Goal: Information Seeking & Learning: Find specific fact

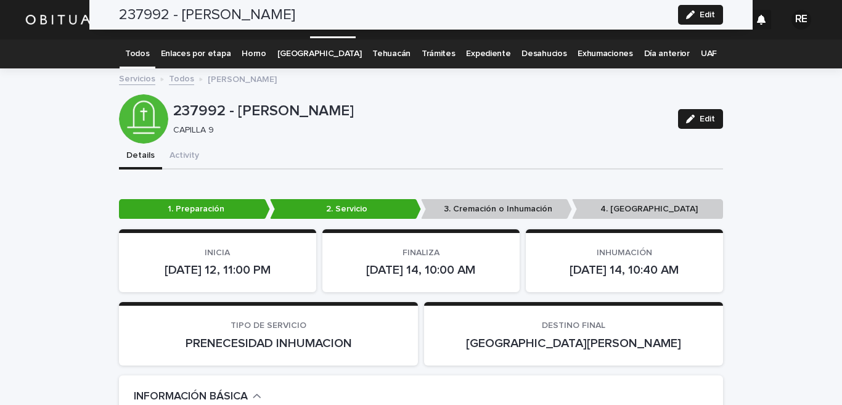
scroll to position [1517, 0]
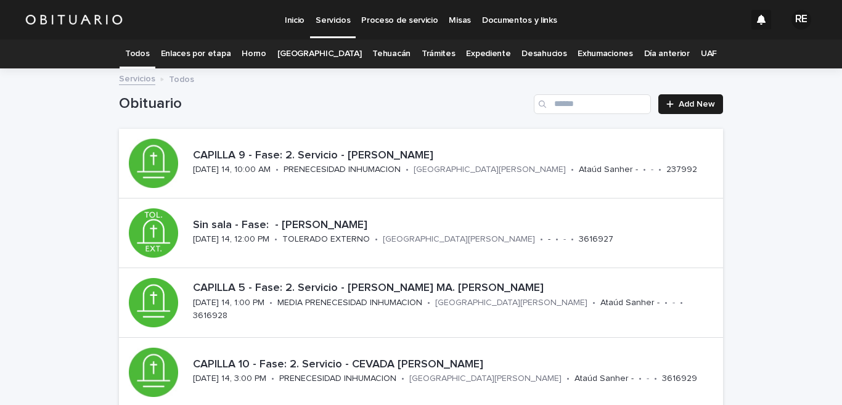
click at [472, 54] on link "Expediente" at bounding box center [488, 53] width 44 height 29
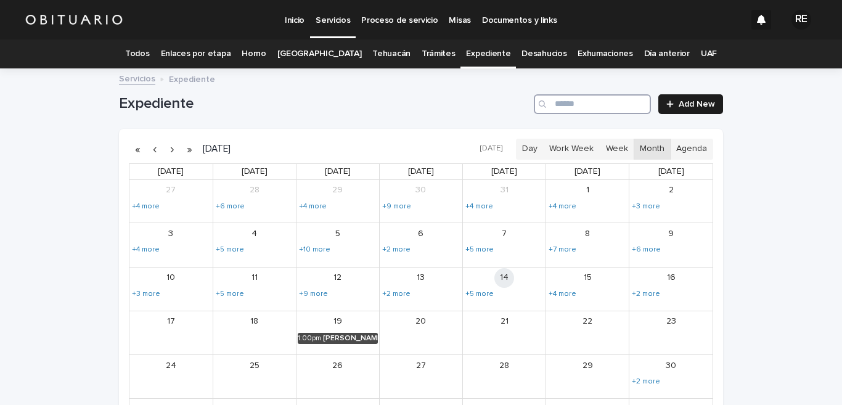
click at [607, 108] on input "Search" at bounding box center [592, 104] width 117 height 20
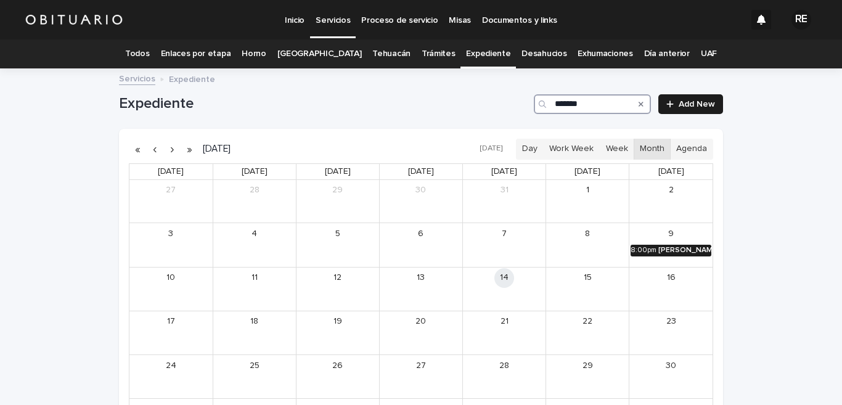
click at [678, 248] on div "[PERSON_NAME] Y [PERSON_NAME][DATE]" at bounding box center [684, 250] width 53 height 9
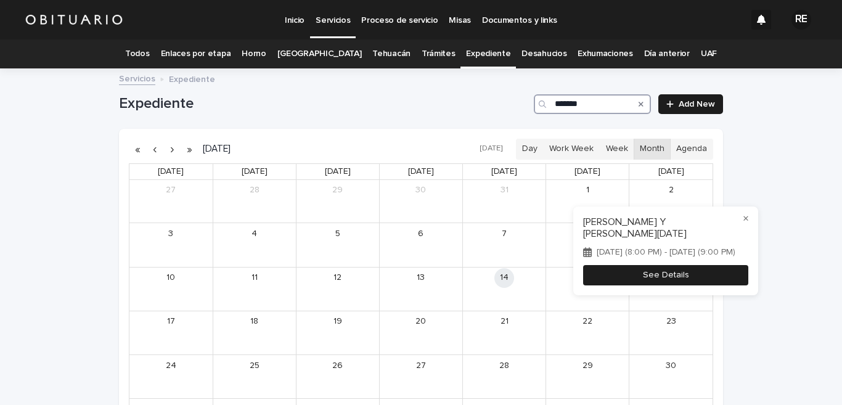
type input "*******"
click at [627, 275] on button "See Details" at bounding box center [665, 275] width 165 height 20
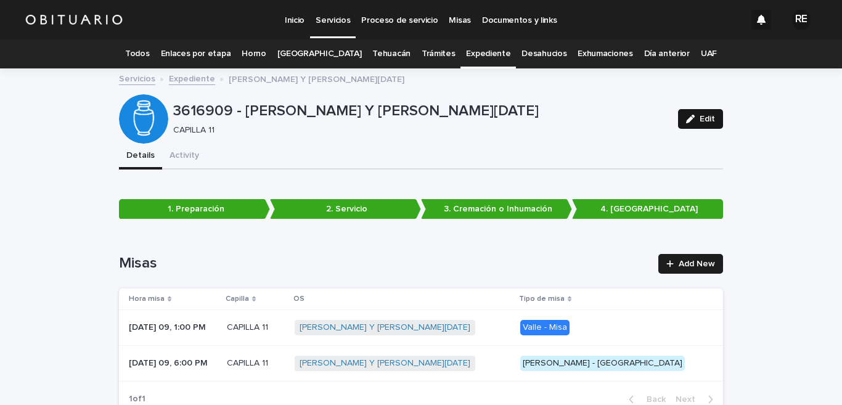
click at [692, 121] on div "button" at bounding box center [693, 119] width 14 height 9
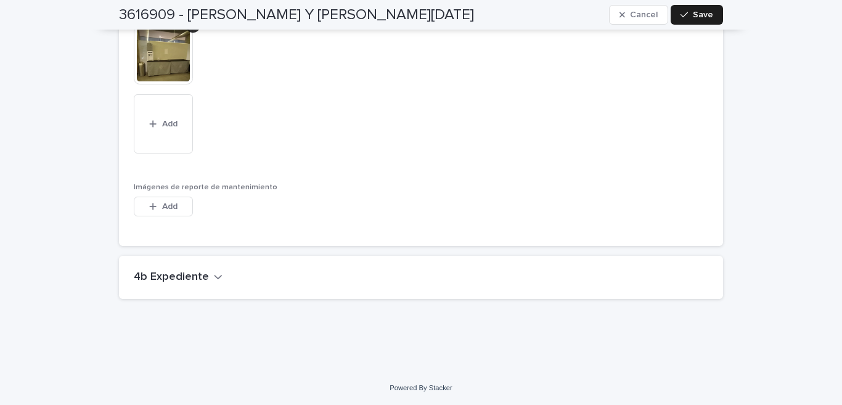
scroll to position [3316, 0]
click at [181, 274] on h2 "4b Expediente" at bounding box center [171, 277] width 75 height 14
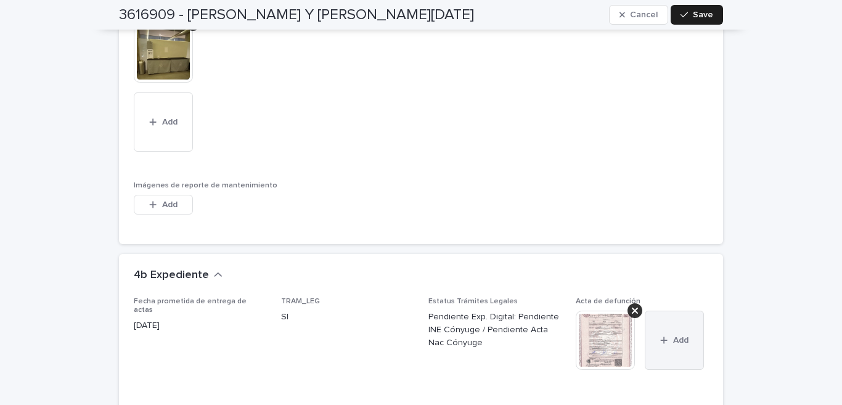
scroll to position [3437, 0]
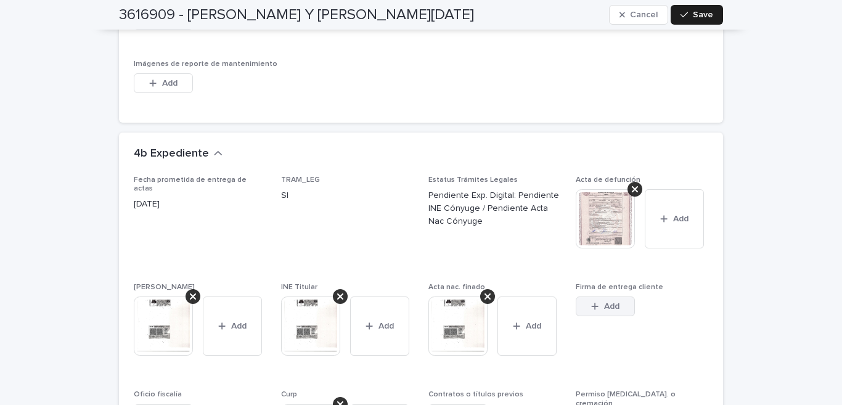
click at [592, 311] on icon "button" at bounding box center [594, 306] width 7 height 9
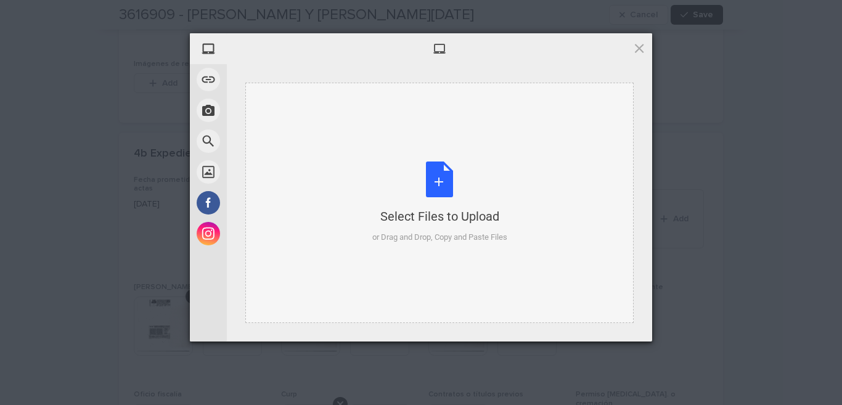
click at [434, 170] on div "Select Files to Upload or Drag and Drop, Copy and Paste Files" at bounding box center [439, 202] width 135 height 82
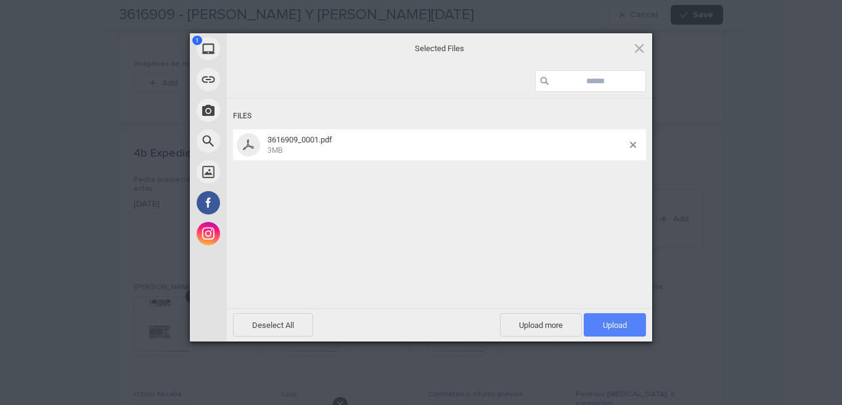
click at [599, 319] on span "Upload 1" at bounding box center [614, 324] width 62 height 23
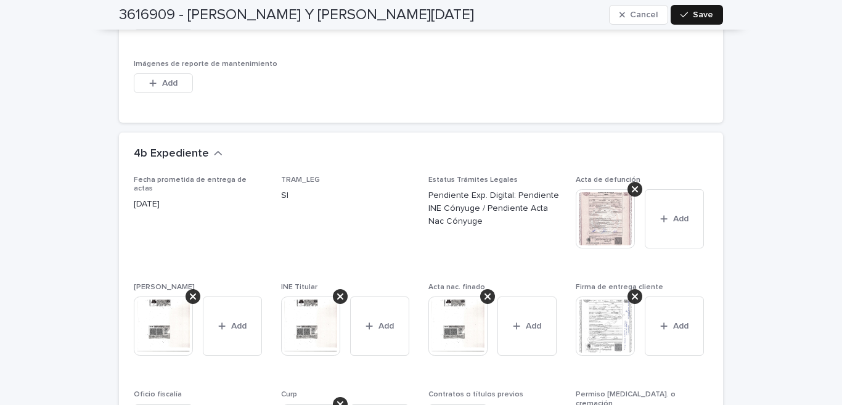
click at [683, 15] on icon "button" at bounding box center [683, 14] width 7 height 9
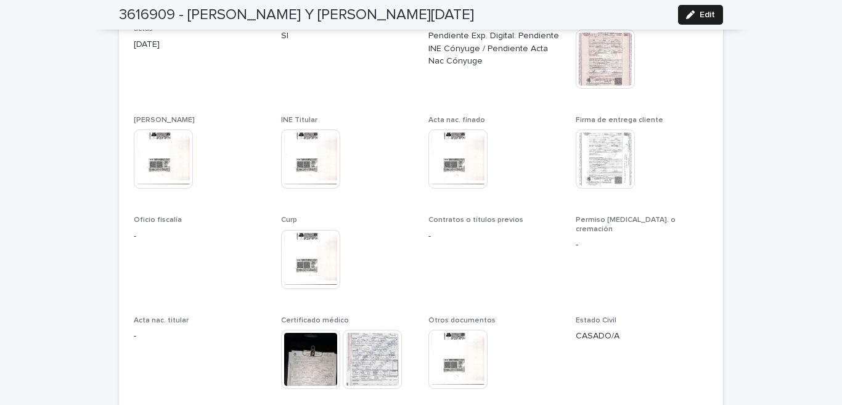
scroll to position [3151, 0]
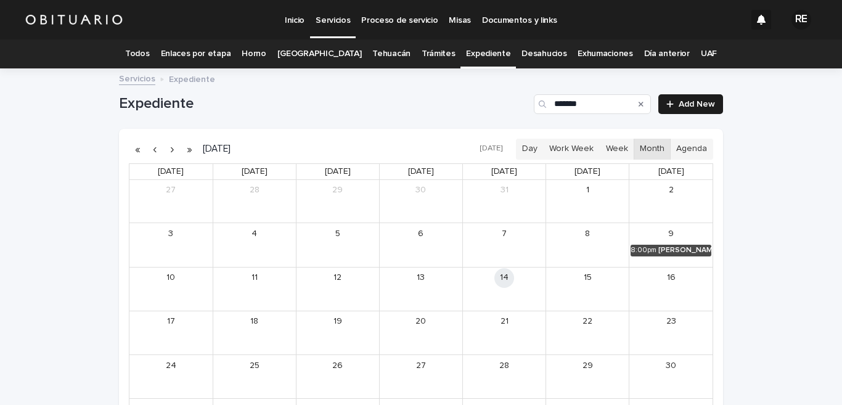
click at [149, 48] on link "Todos" at bounding box center [137, 53] width 24 height 29
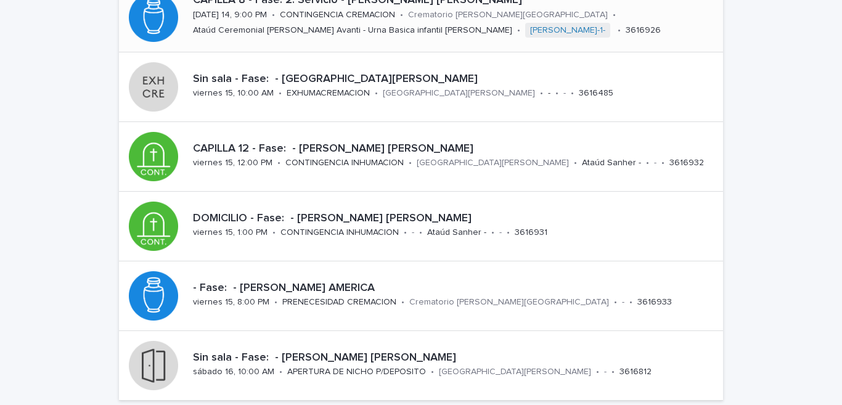
scroll to position [485, 0]
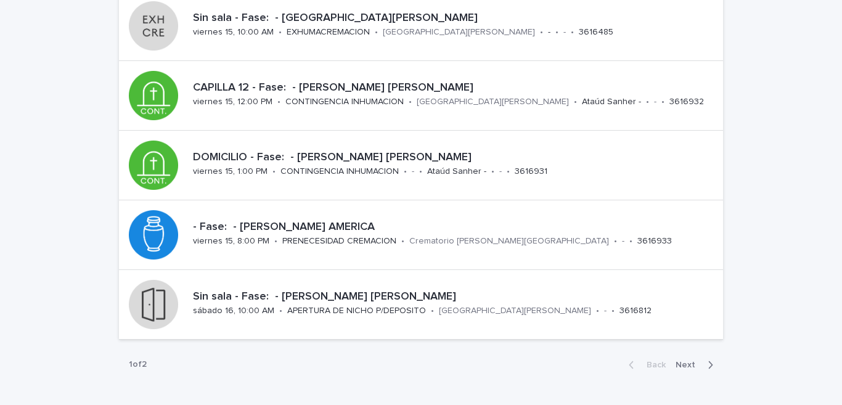
click at [681, 365] on span "Next" at bounding box center [688, 364] width 27 height 9
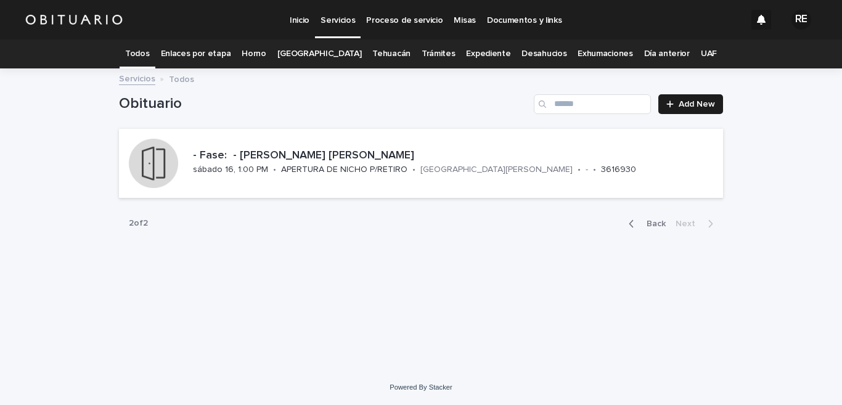
click at [149, 54] on link "Todos" at bounding box center [137, 53] width 24 height 29
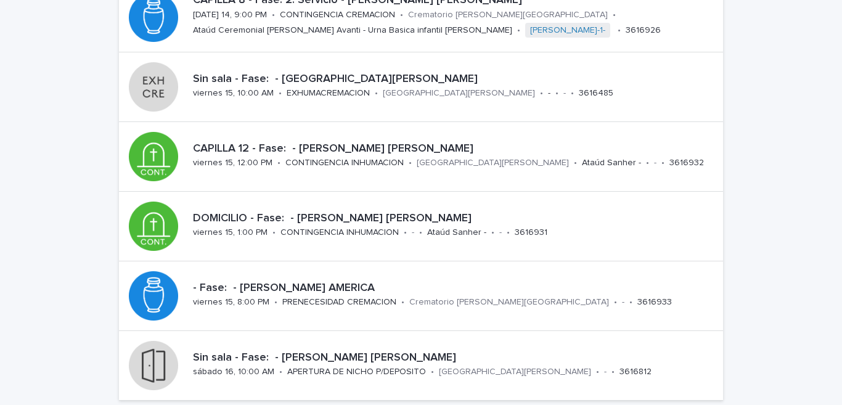
scroll to position [485, 0]
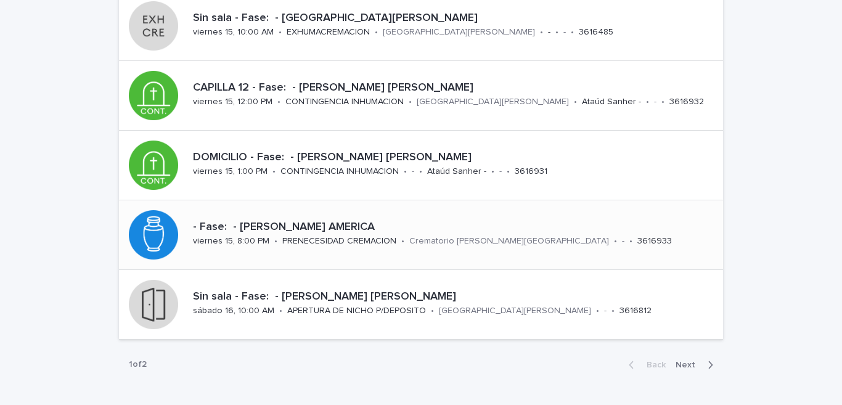
click at [379, 222] on p "- Fase: - [PERSON_NAME] AMERICA" at bounding box center [455, 228] width 525 height 14
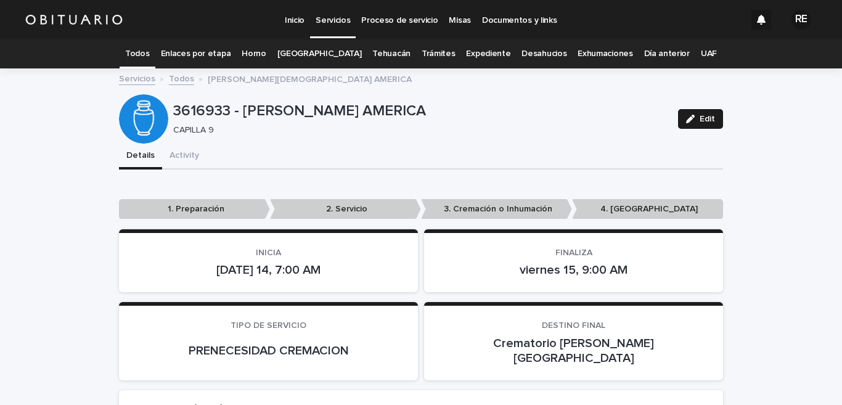
click at [466, 54] on link "Expediente" at bounding box center [488, 53] width 44 height 29
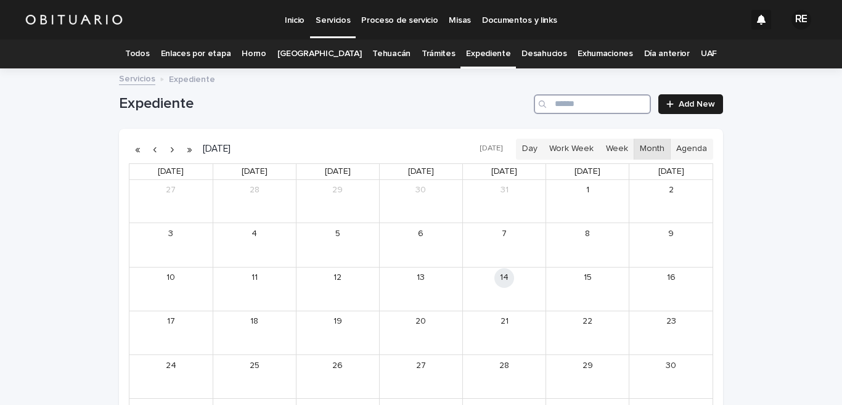
click at [596, 101] on input "Search" at bounding box center [592, 104] width 117 height 20
click at [327, 246] on div "[PERSON_NAME] [PERSON_NAME]" at bounding box center [352, 250] width 51 height 9
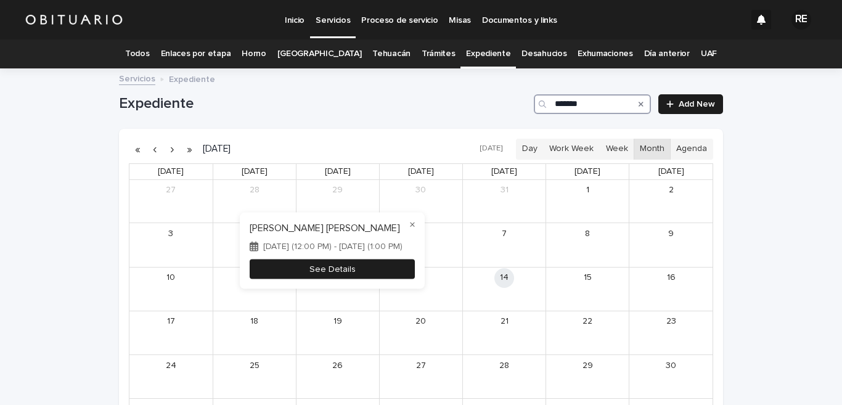
type input "*******"
click at [390, 270] on button "See Details" at bounding box center [332, 269] width 165 height 20
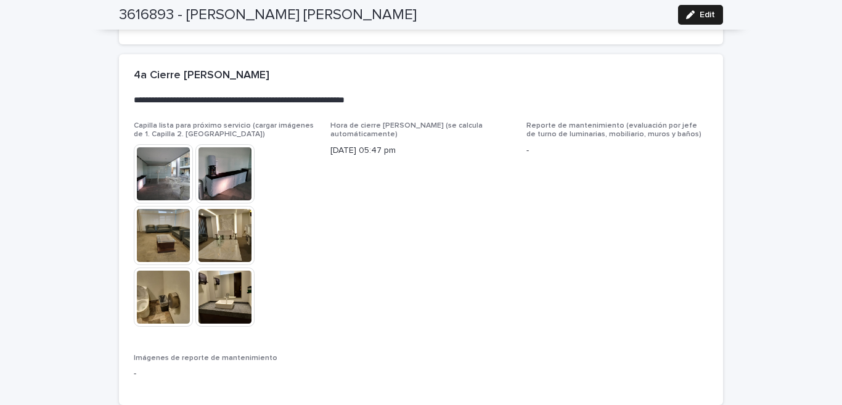
scroll to position [3062, 0]
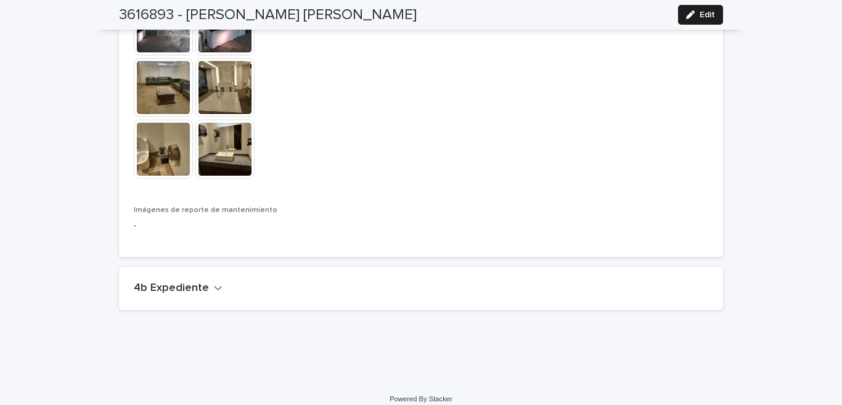
click at [188, 282] on h2 "4b Expediente" at bounding box center [171, 289] width 75 height 14
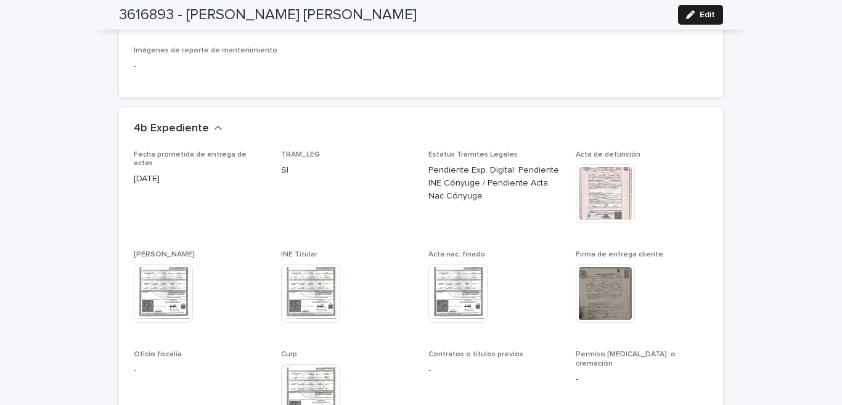
scroll to position [3283, 0]
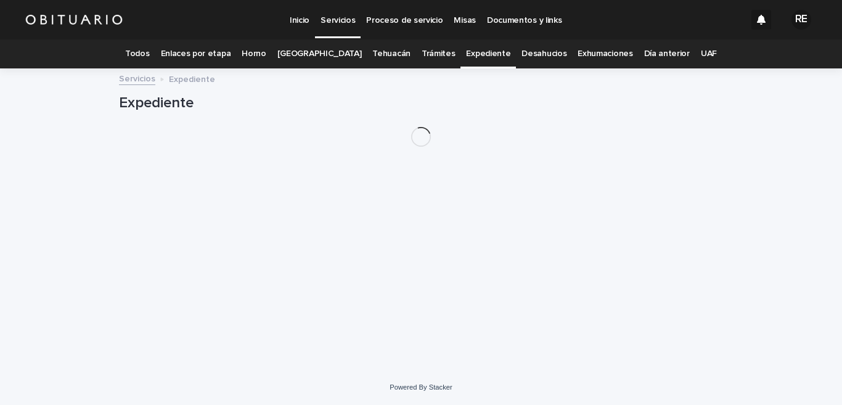
click at [149, 55] on link "Todos" at bounding box center [137, 53] width 24 height 29
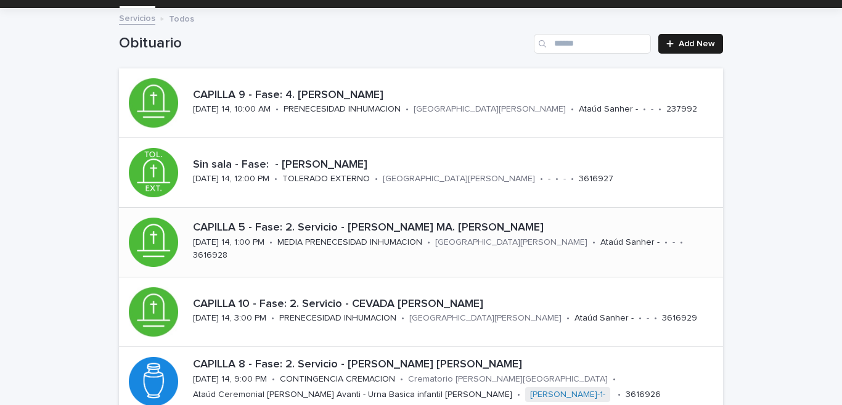
scroll to position [121, 0]
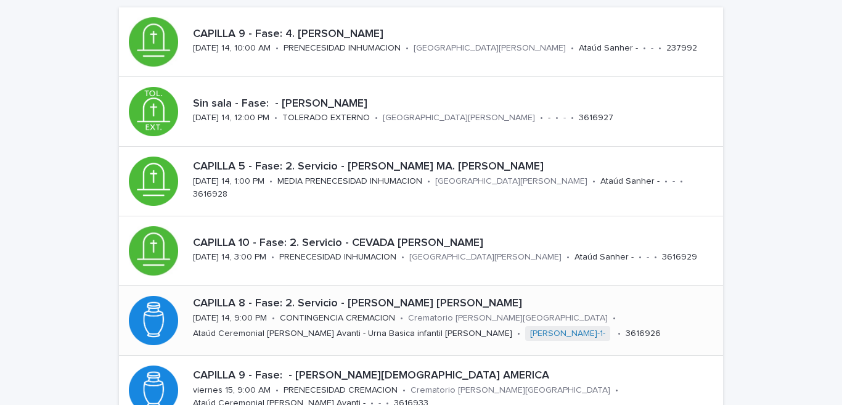
click at [372, 301] on p "CAPILLA 8 - Fase: 2. Servicio - [PERSON_NAME] [PERSON_NAME]" at bounding box center [455, 304] width 525 height 14
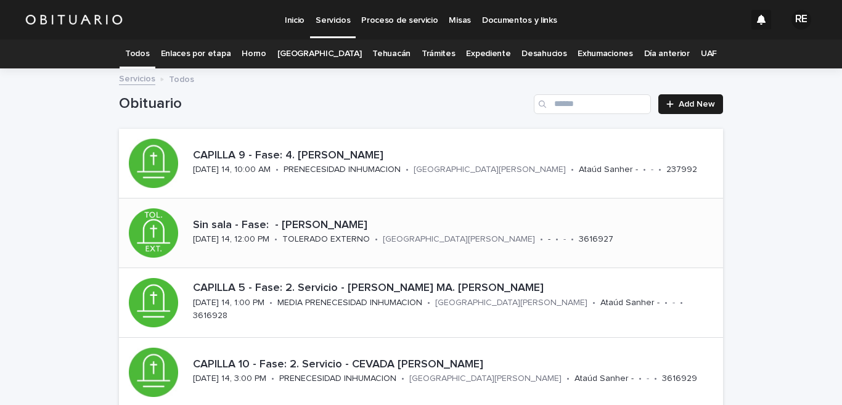
scroll to position [121, 0]
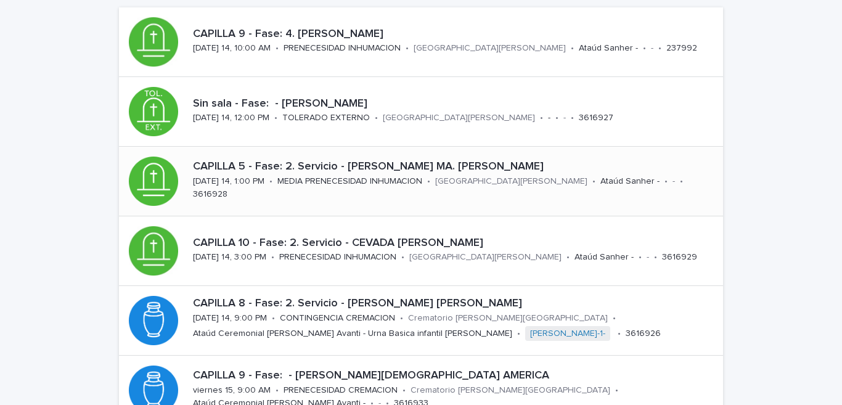
click at [459, 173] on p "CAPILLA 5 - Fase: 2. Servicio - [PERSON_NAME] MA. [PERSON_NAME]" at bounding box center [455, 167] width 525 height 14
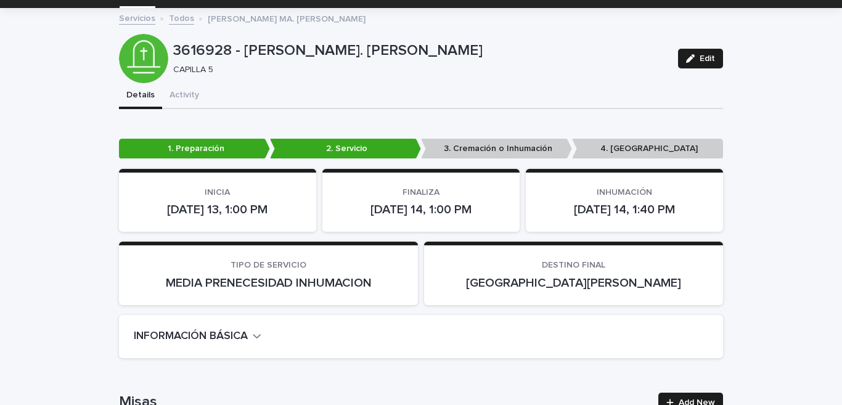
scroll to position [121, 0]
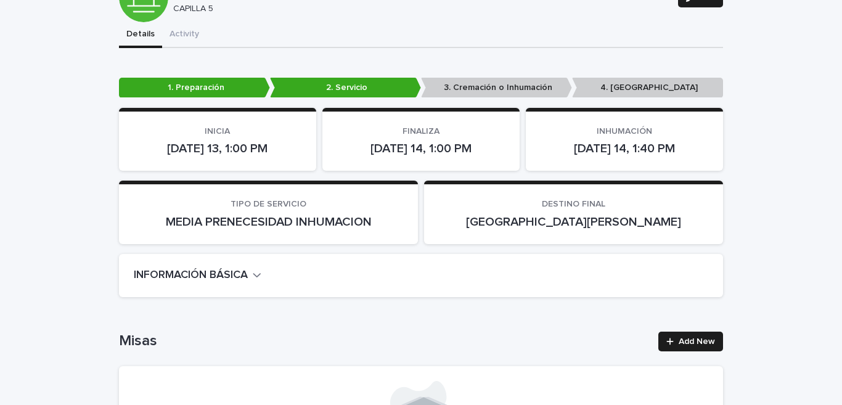
click at [243, 274] on h2 "INFORMACIÓN BÁSICA" at bounding box center [191, 276] width 114 height 14
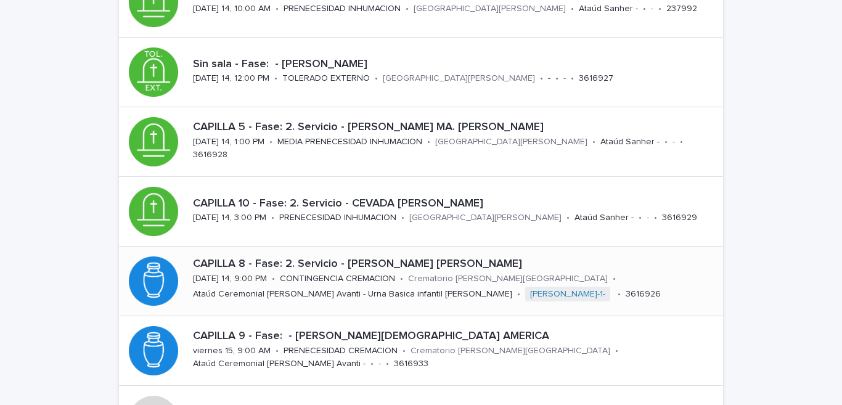
scroll to position [221, 0]
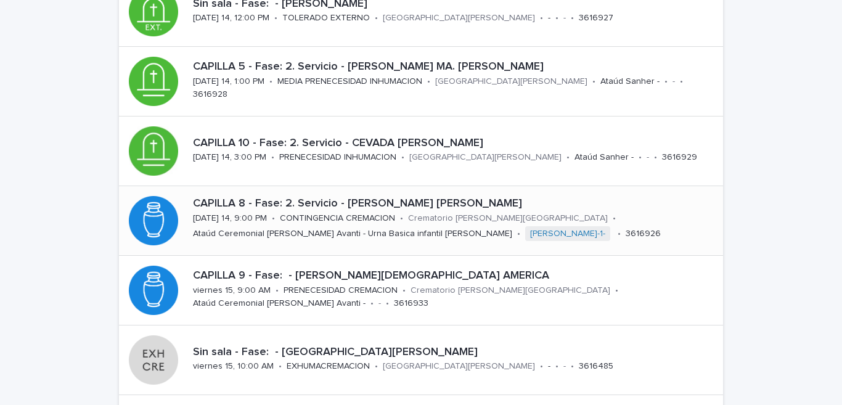
click at [368, 199] on p "CAPILLA 8 - Fase: 2. Servicio - [PERSON_NAME] [PERSON_NAME]" at bounding box center [455, 204] width 525 height 14
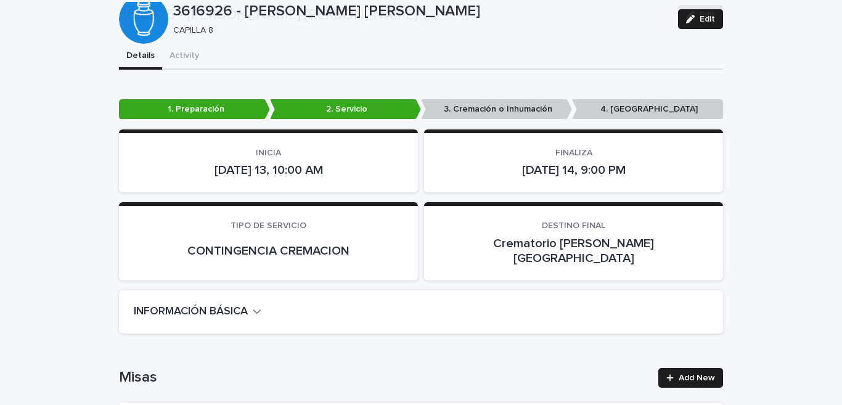
scroll to position [161, 0]
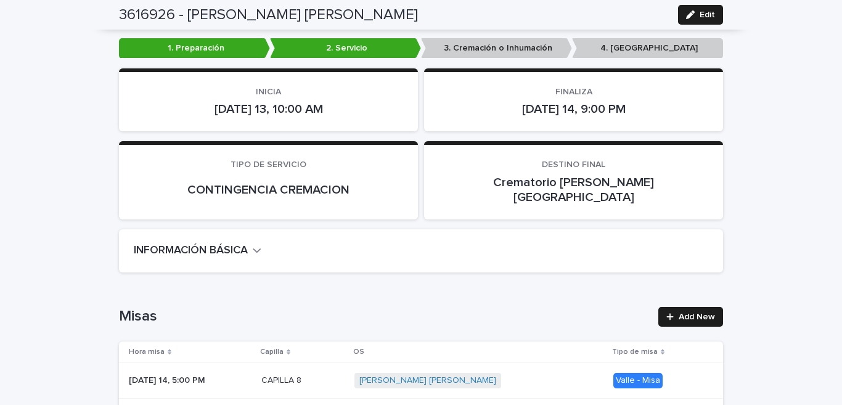
click at [214, 244] on h2 "INFORMACIÓN BÁSICA" at bounding box center [191, 251] width 114 height 14
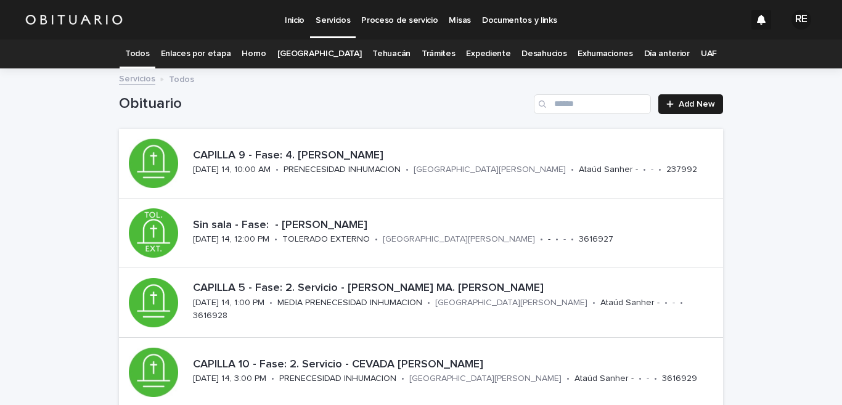
click at [149, 51] on link "Todos" at bounding box center [137, 53] width 24 height 29
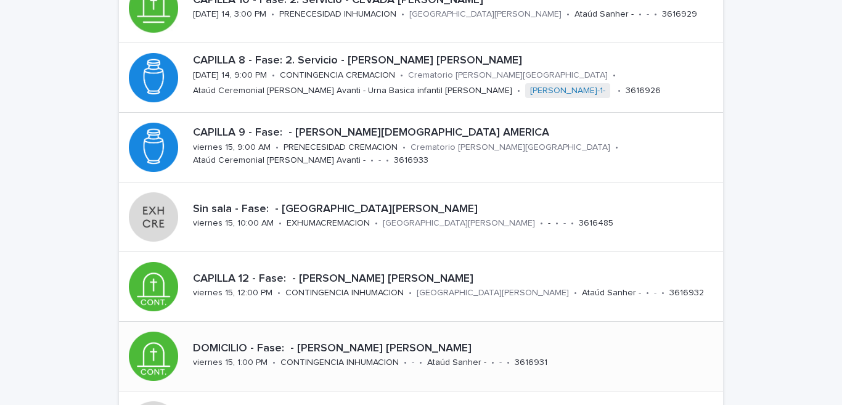
scroll to position [485, 0]
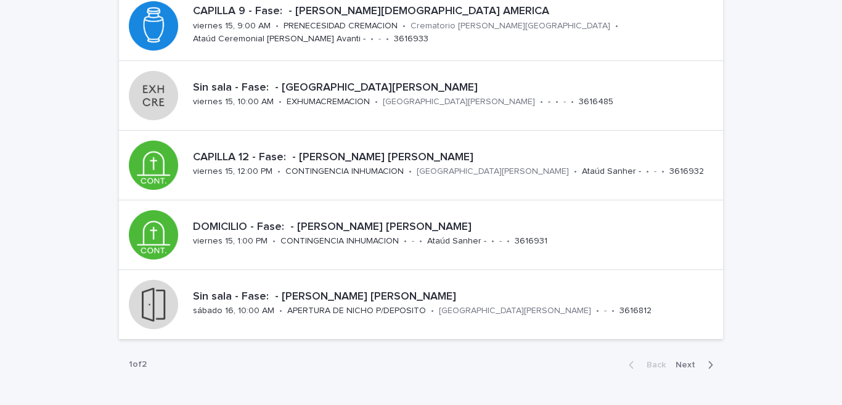
click at [683, 365] on span "Next" at bounding box center [688, 364] width 27 height 9
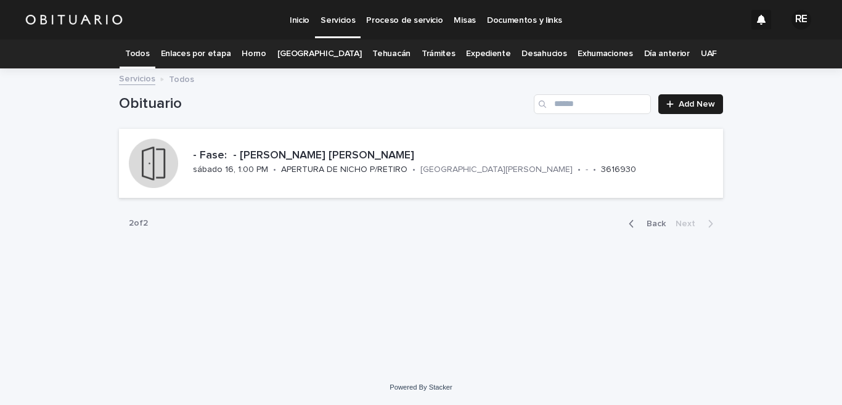
click at [633, 225] on icon "button" at bounding box center [631, 223] width 4 height 7
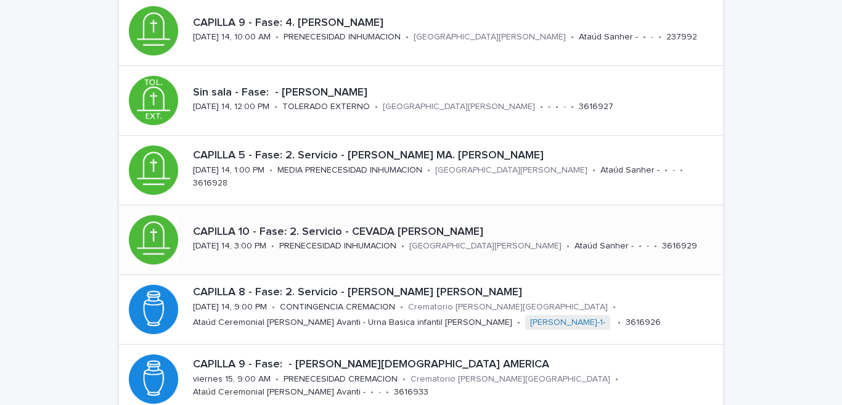
scroll to position [193, 0]
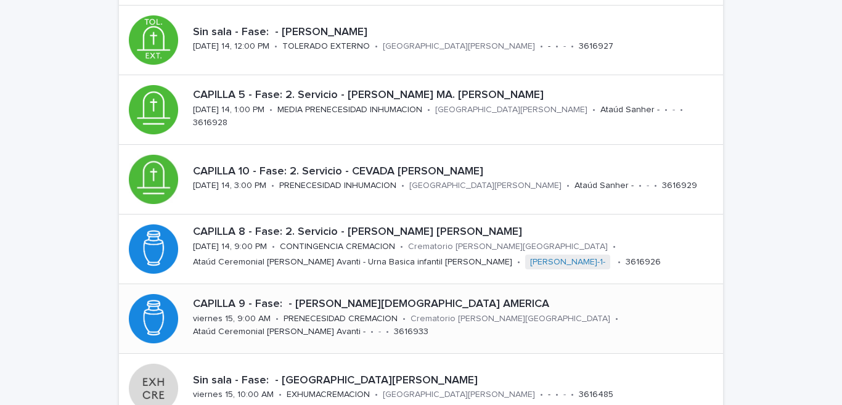
click at [360, 303] on p "CAPILLA 9 - Fase: - [PERSON_NAME][DEMOGRAPHIC_DATA] AMERICA" at bounding box center [455, 305] width 525 height 14
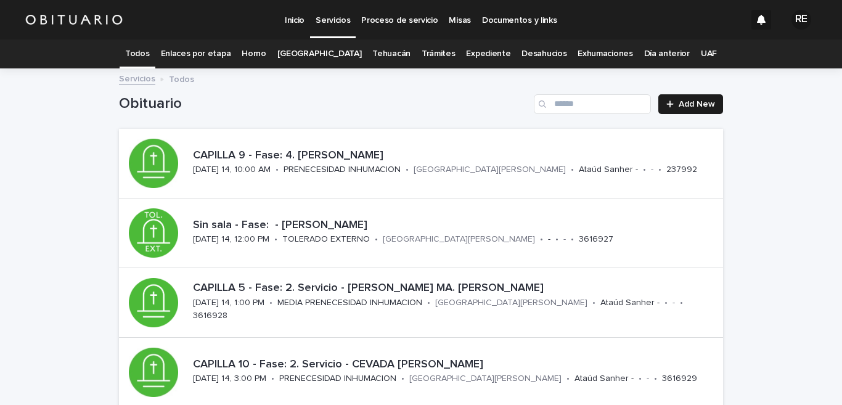
click at [471, 50] on link "Expediente" at bounding box center [488, 53] width 44 height 29
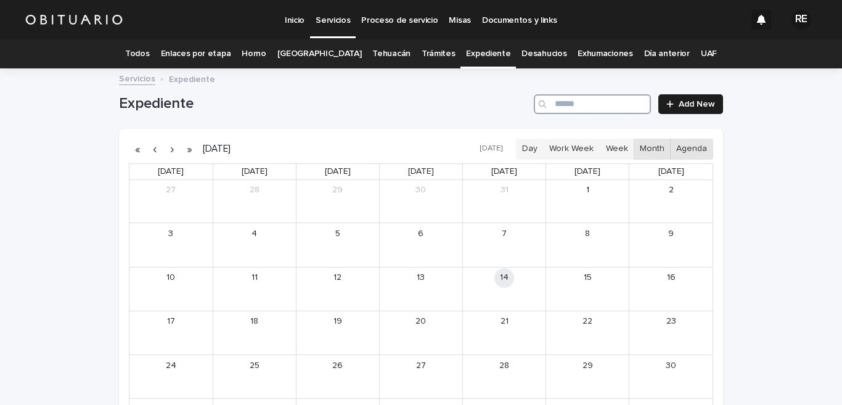
click at [574, 100] on input "Search" at bounding box center [592, 104] width 117 height 20
click at [341, 295] on div "[PERSON_NAME]" at bounding box center [352, 294] width 51 height 9
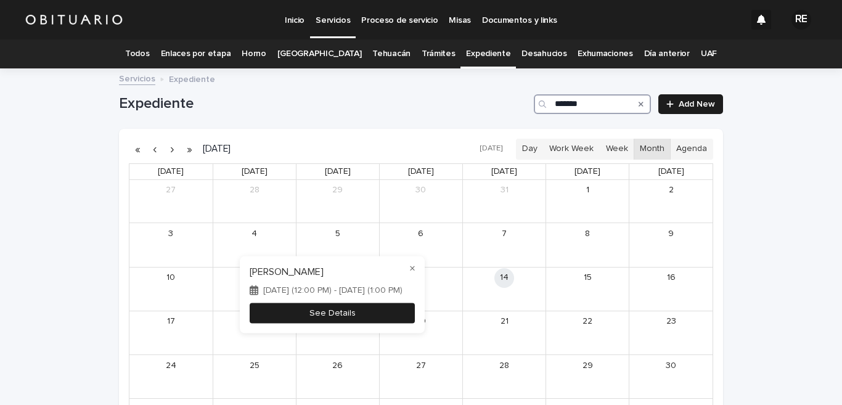
type input "*******"
click at [375, 318] on button "See Details" at bounding box center [332, 313] width 165 height 20
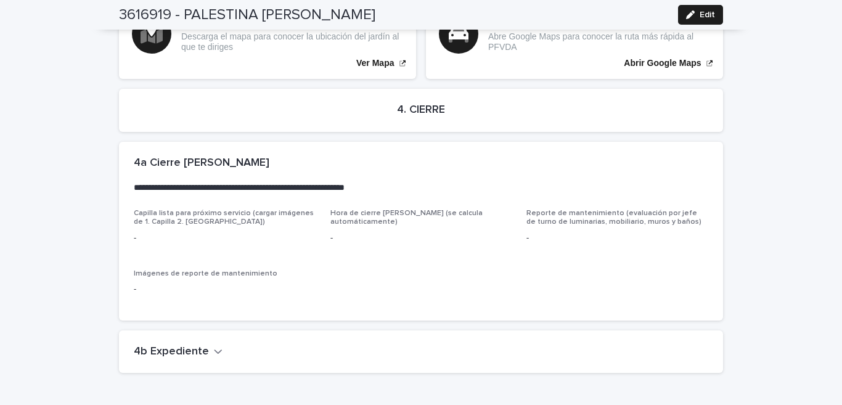
scroll to position [2869, 0]
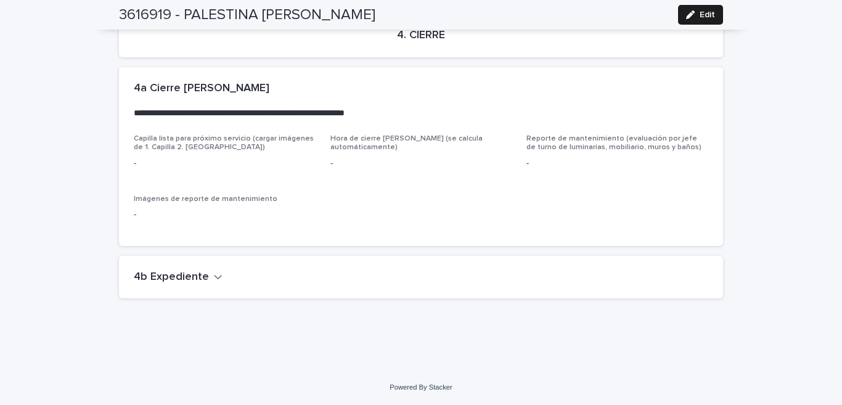
click at [190, 274] on h2 "4b Expediente" at bounding box center [171, 277] width 75 height 14
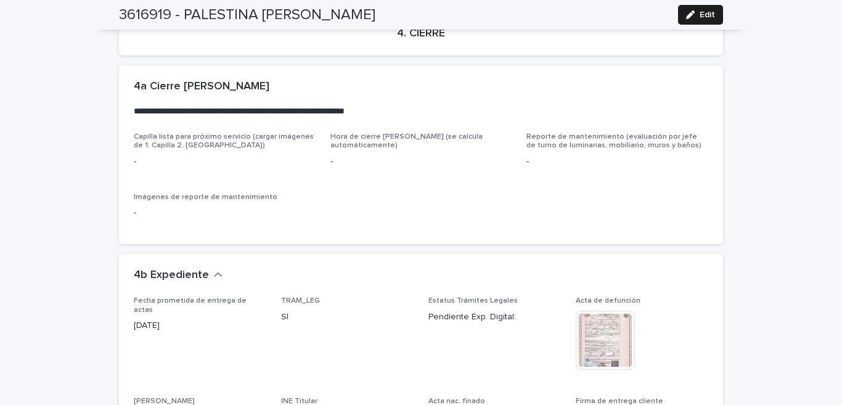
scroll to position [3051, 0]
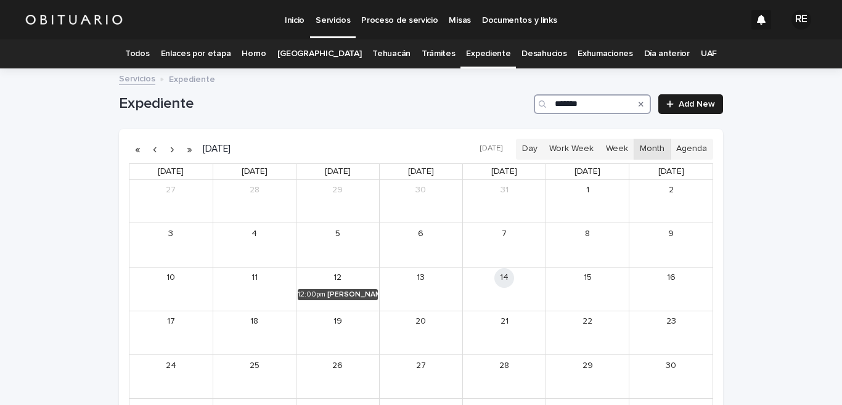
click at [587, 105] on input "*******" at bounding box center [592, 104] width 117 height 20
type input "*******"
click at [240, 291] on div "[PERSON_NAME]" at bounding box center [267, 294] width 55 height 9
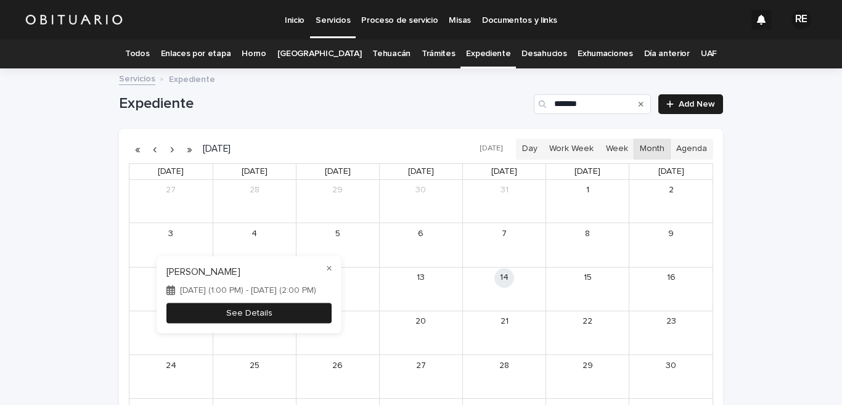
click at [302, 319] on button "See Details" at bounding box center [248, 313] width 165 height 20
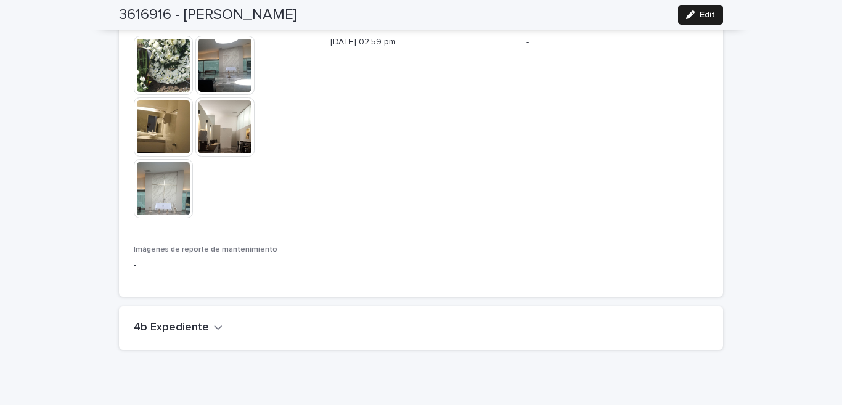
scroll to position [2893, 0]
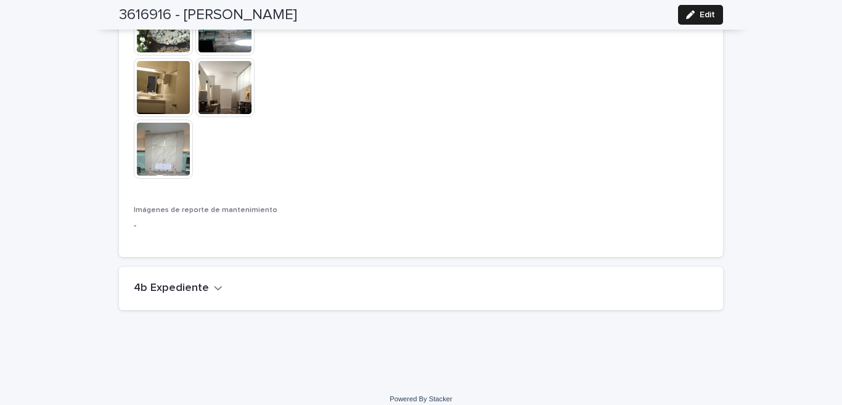
click at [191, 282] on h2 "4b Expediente" at bounding box center [171, 289] width 75 height 14
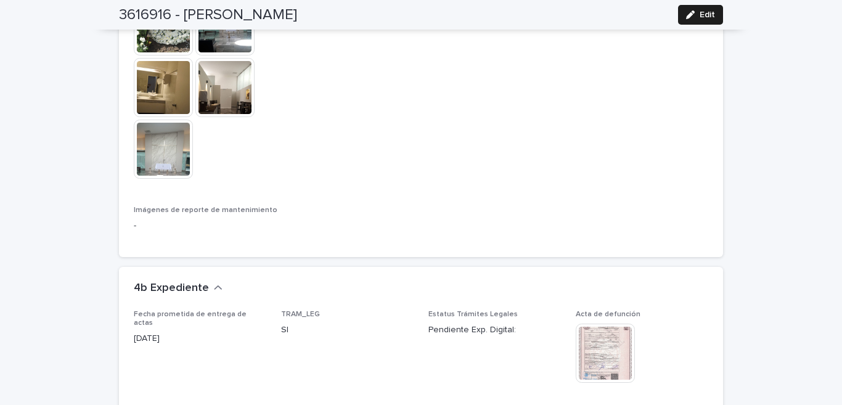
scroll to position [3014, 0]
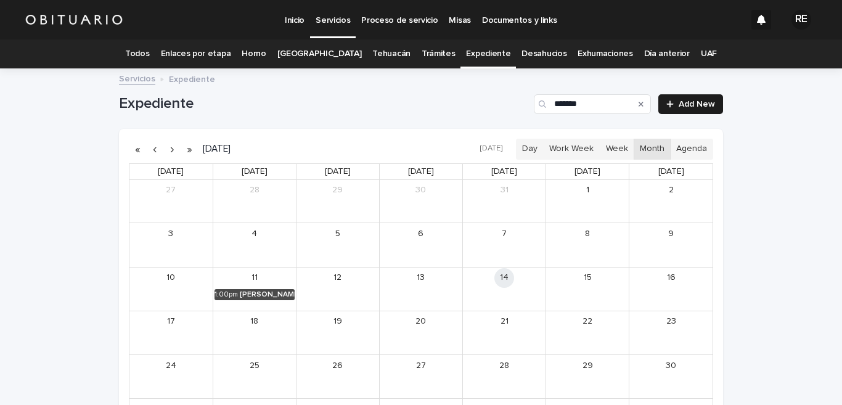
click at [638, 101] on icon "Search" at bounding box center [640, 103] width 5 height 7
click at [604, 108] on input "*******" at bounding box center [592, 104] width 117 height 20
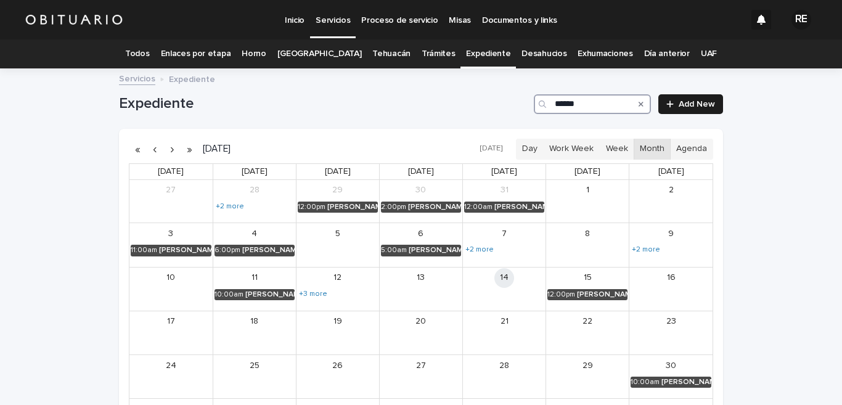
type input "*****"
click at [638, 100] on icon "Search" at bounding box center [640, 103] width 5 height 7
click at [596, 107] on input "*****" at bounding box center [592, 104] width 117 height 20
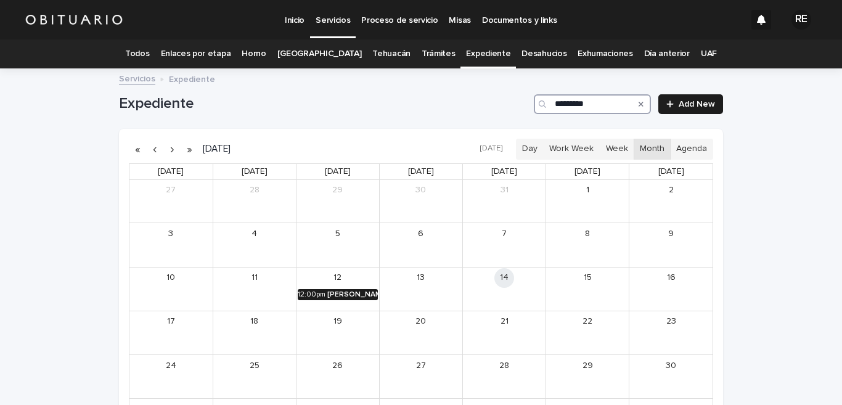
click at [349, 293] on div "[PERSON_NAME]" at bounding box center [352, 294] width 51 height 9
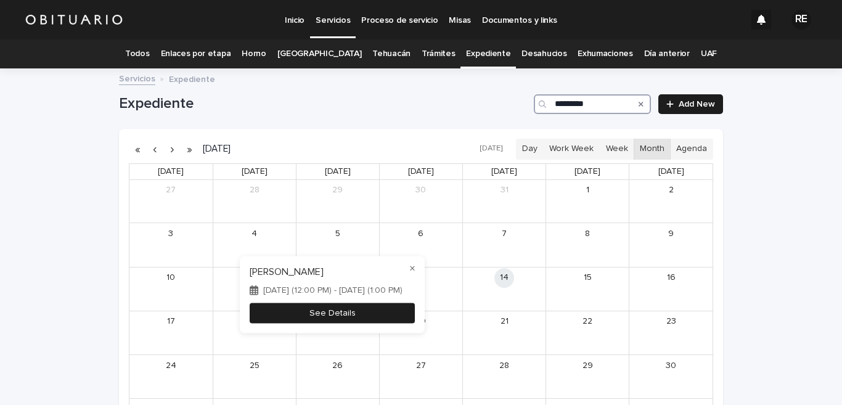
type input "*********"
click at [401, 307] on button "See Details" at bounding box center [332, 313] width 165 height 20
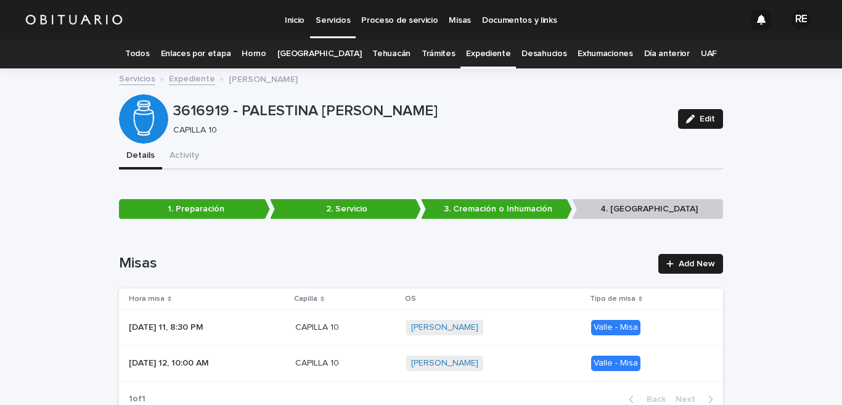
scroll to position [39, 0]
